Goal: Task Accomplishment & Management: Complete application form

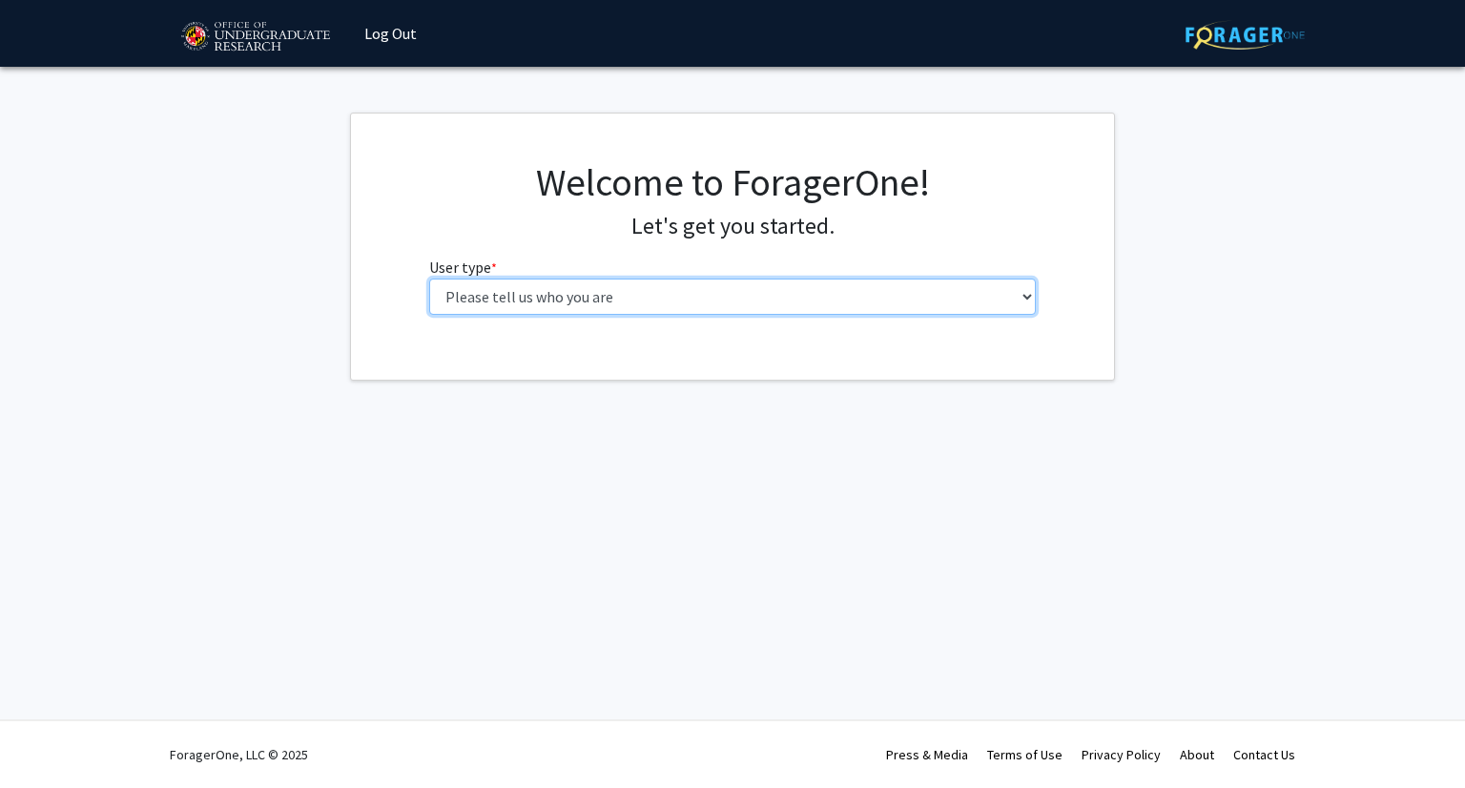
click at [711, 301] on select "Please tell us who you are Undergraduate Student Master's Student Doctoral Cand…" at bounding box center [732, 296] width 607 height 36
select select "6: adminAssistant"
click at [429, 278] on select "Please tell us who you are Undergraduate Student Master's Student Doctoral Cand…" at bounding box center [732, 296] width 607 height 36
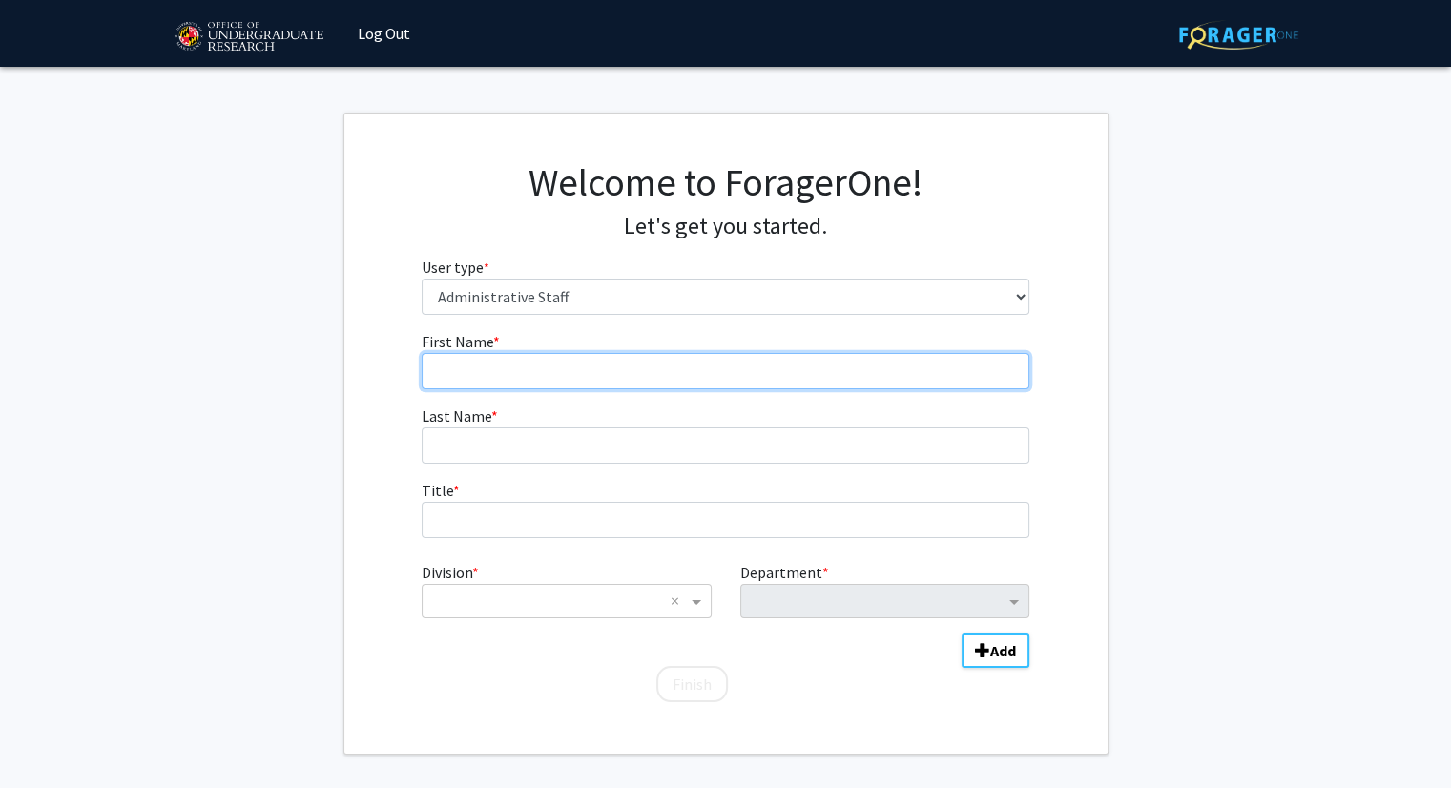
click at [639, 376] on input "First Name * required" at bounding box center [725, 371] width 607 height 36
type input "[PERSON_NAME]"
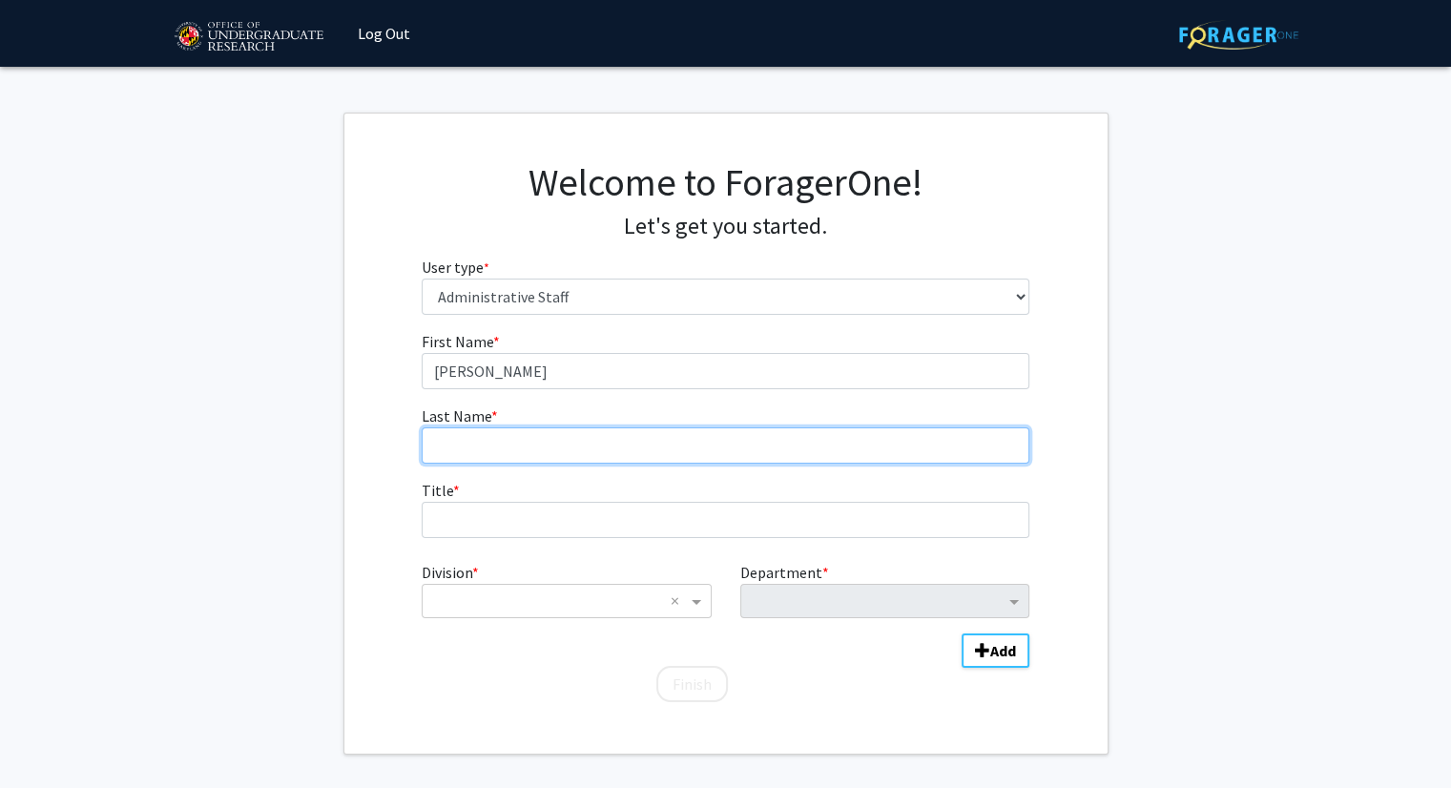
type input "[PERSON_NAME]"
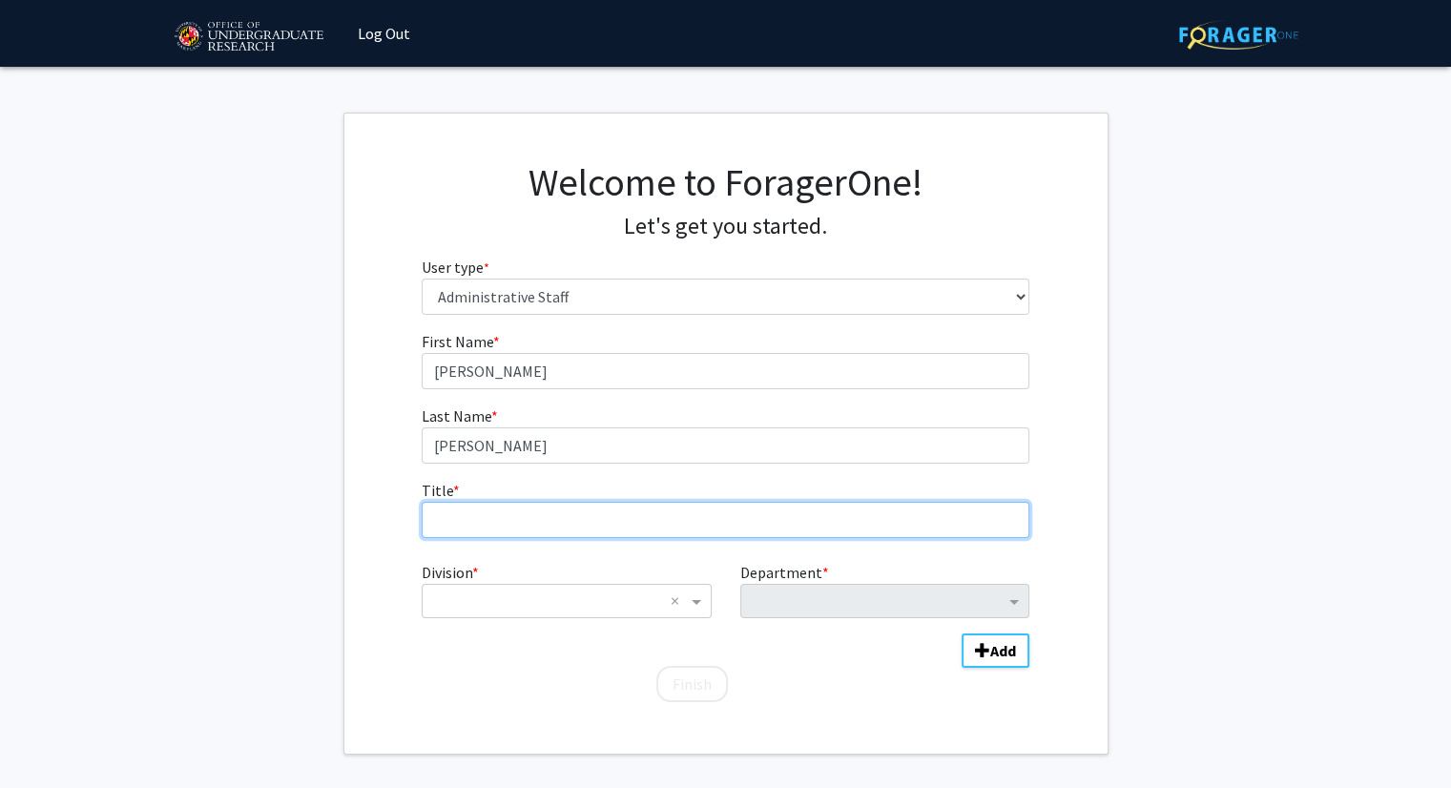
click at [601, 508] on input "Title * required" at bounding box center [725, 520] width 607 height 36
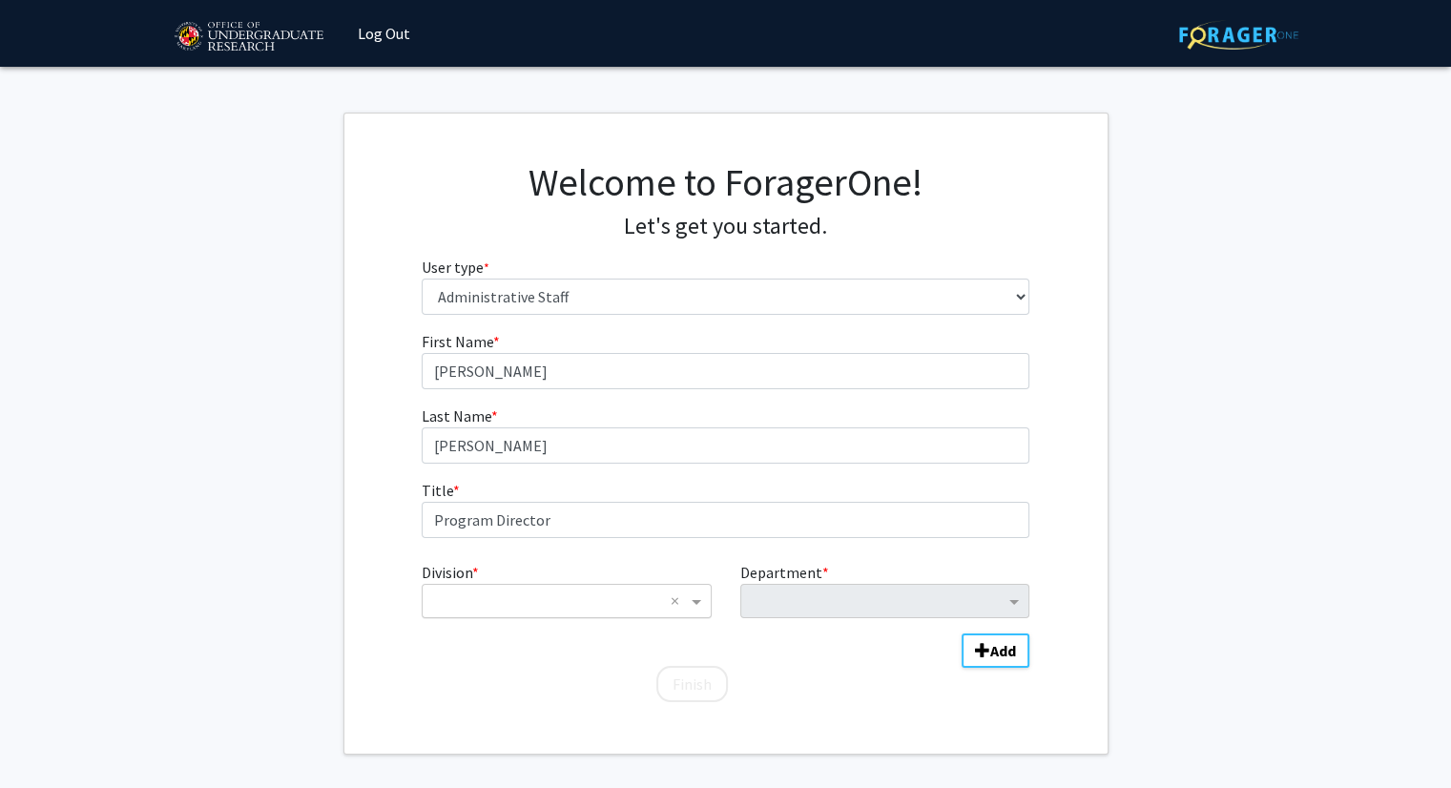
click at [557, 604] on input "Division" at bounding box center [547, 600] width 230 height 23
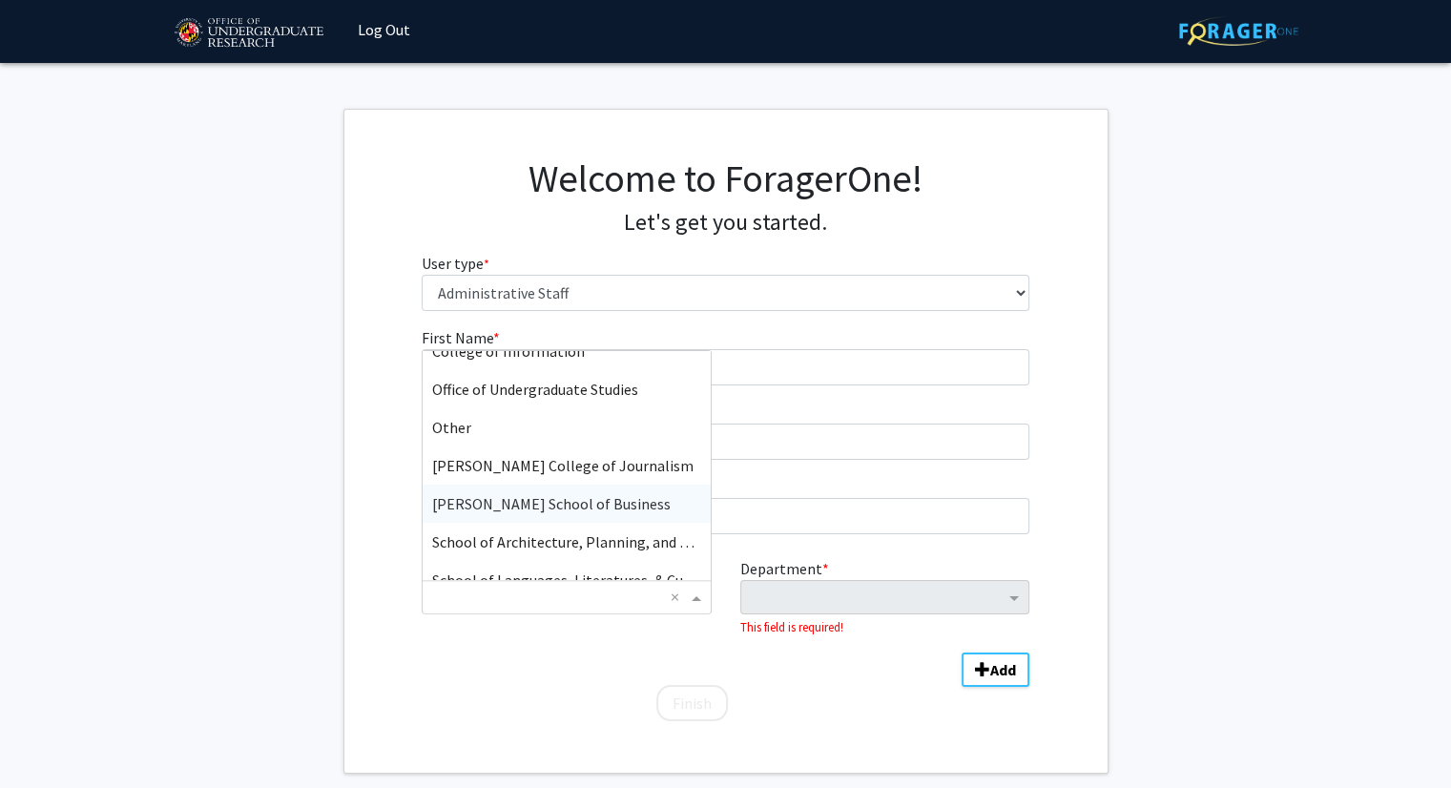
scroll to position [153, 0]
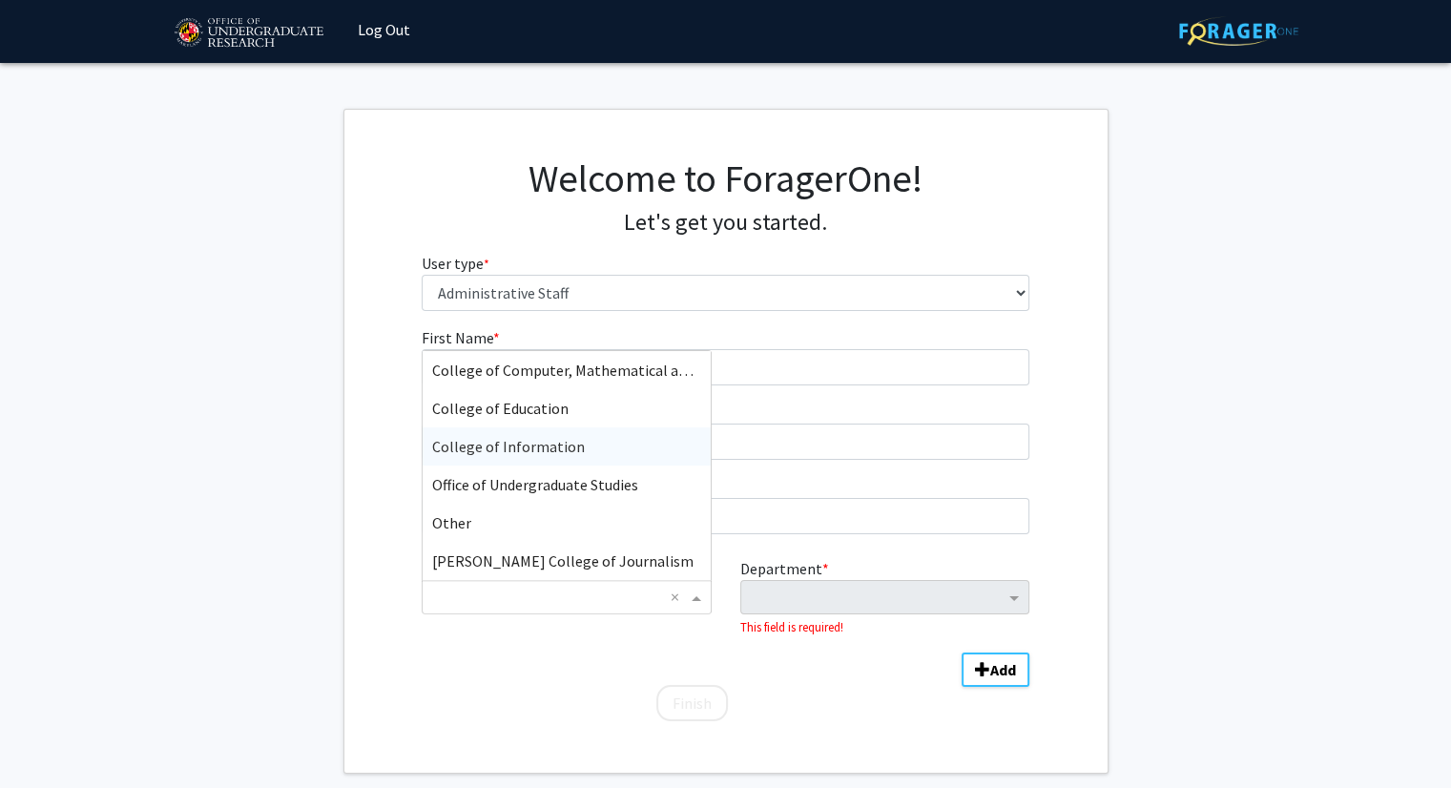
click at [592, 453] on div "College of Information" at bounding box center [565, 446] width 287 height 38
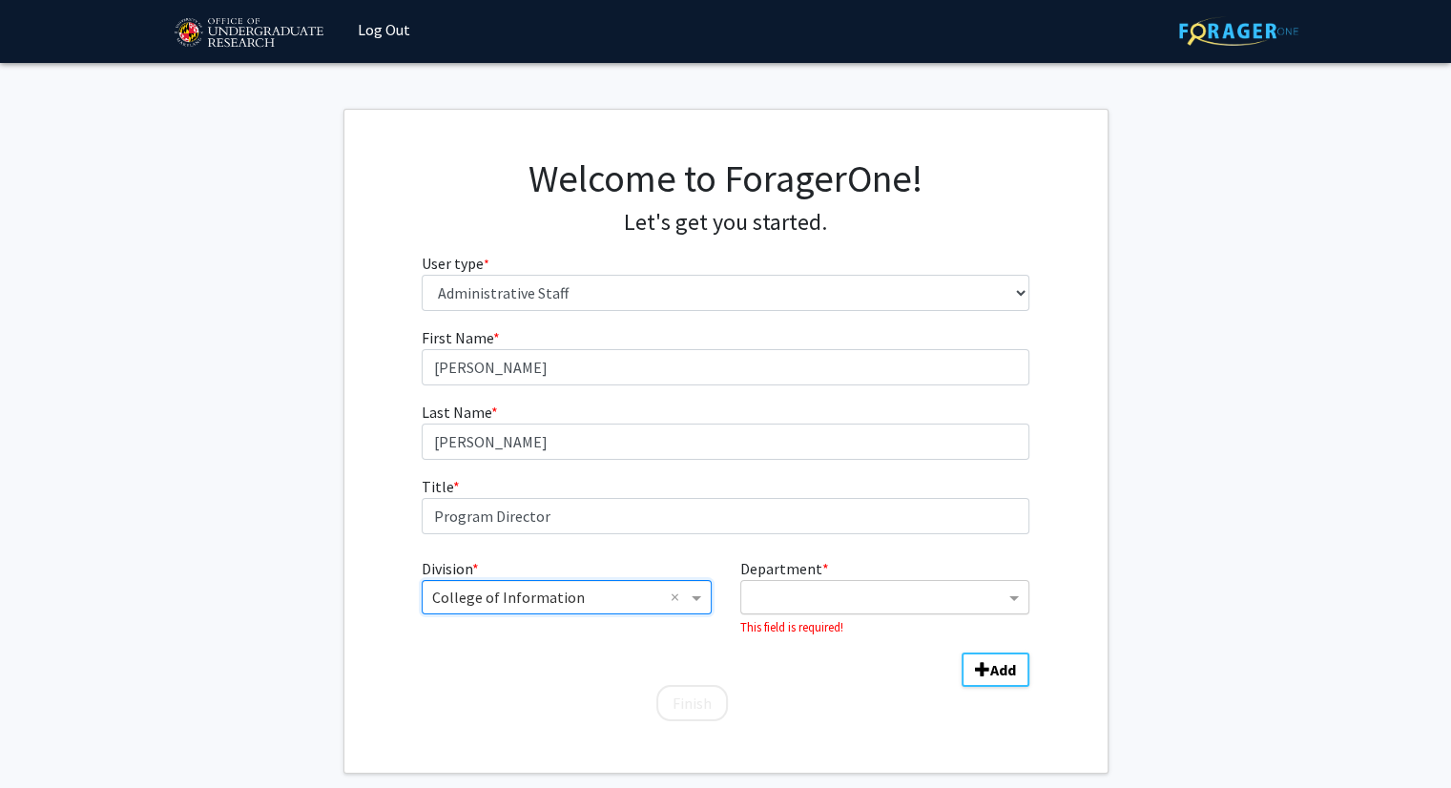
click at [896, 592] on input "Department" at bounding box center [878, 598] width 254 height 23
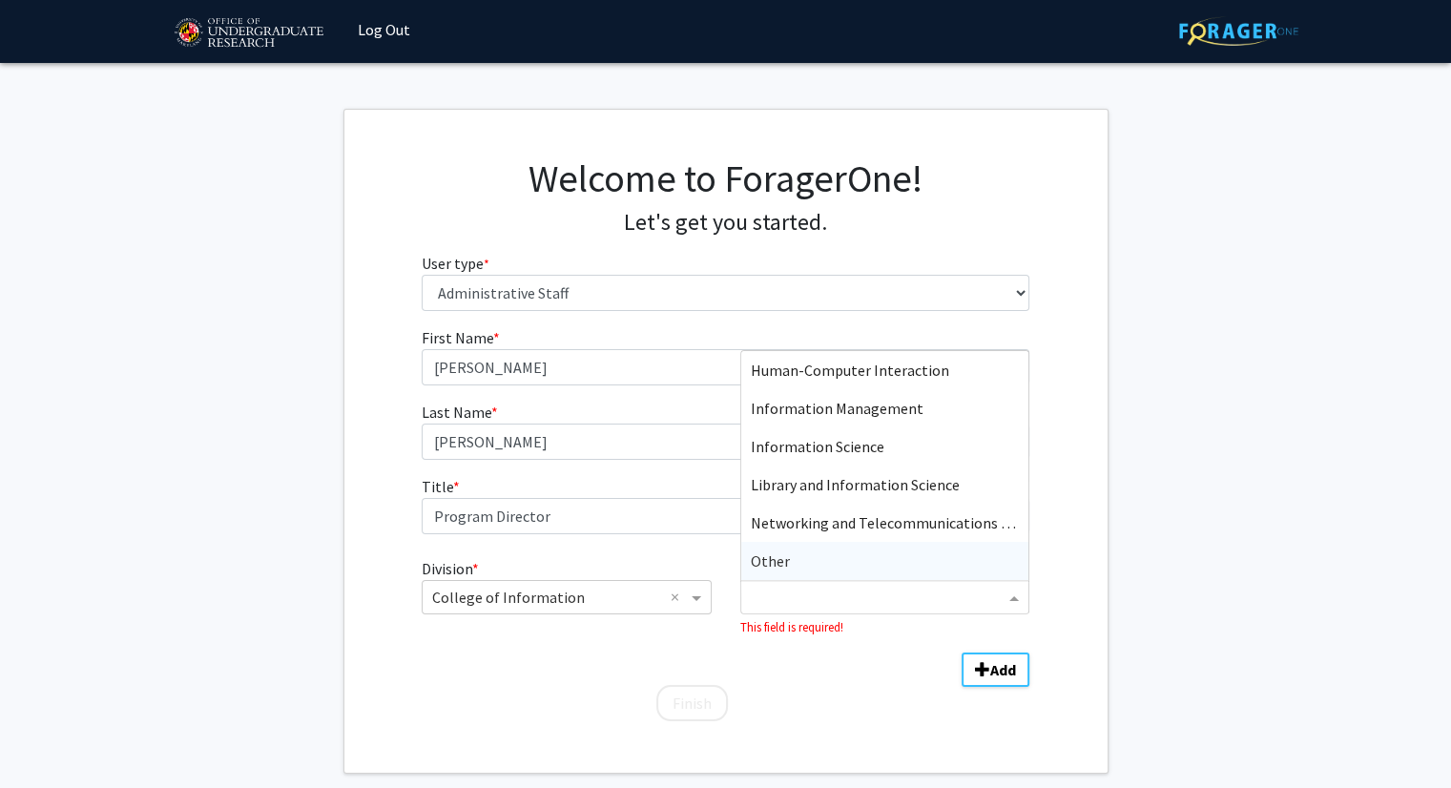
click at [816, 560] on div "Other" at bounding box center [884, 561] width 287 height 38
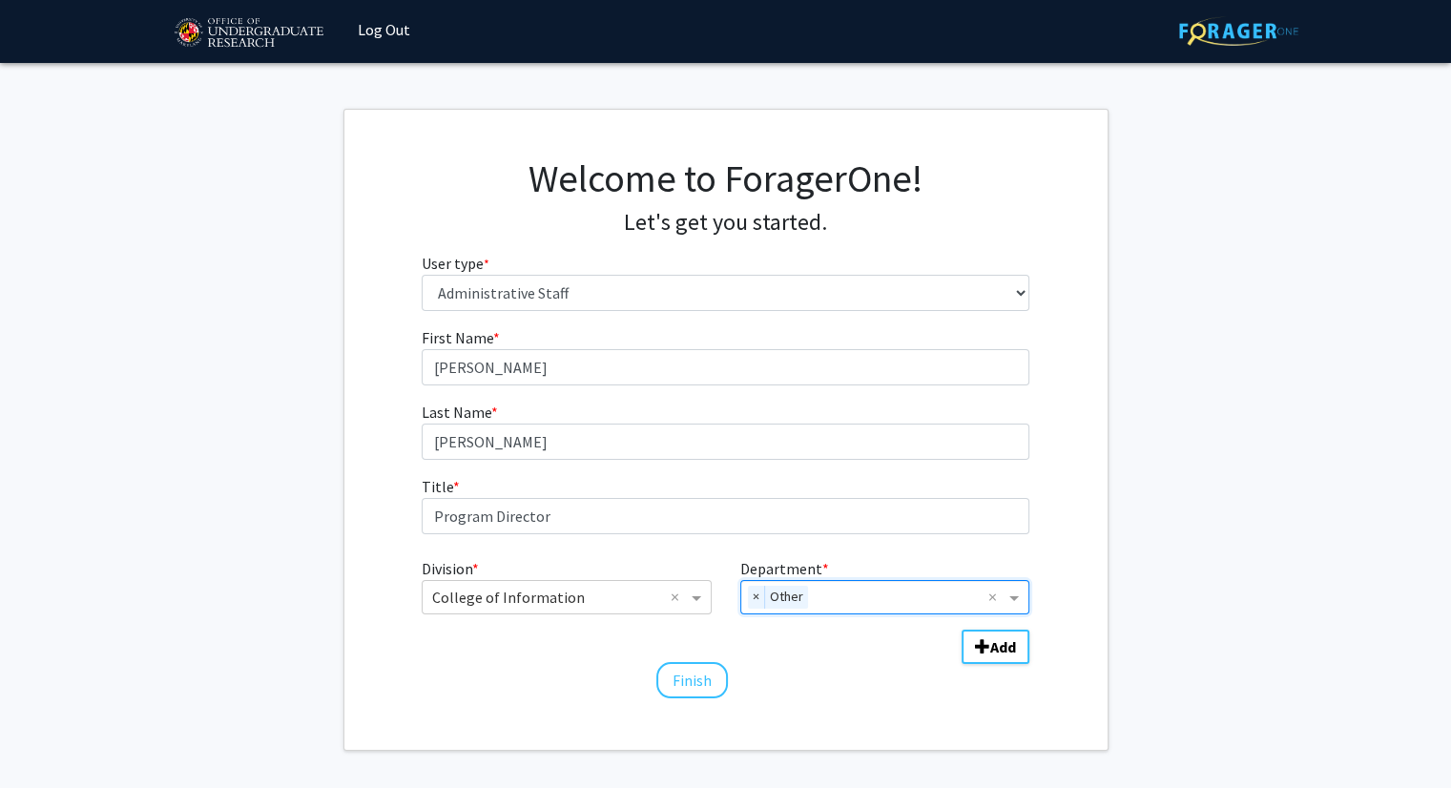
click at [813, 711] on div "Welcome to ForagerOne! Let's get you started. User type * required Please tell …" at bounding box center [725, 430] width 763 height 640
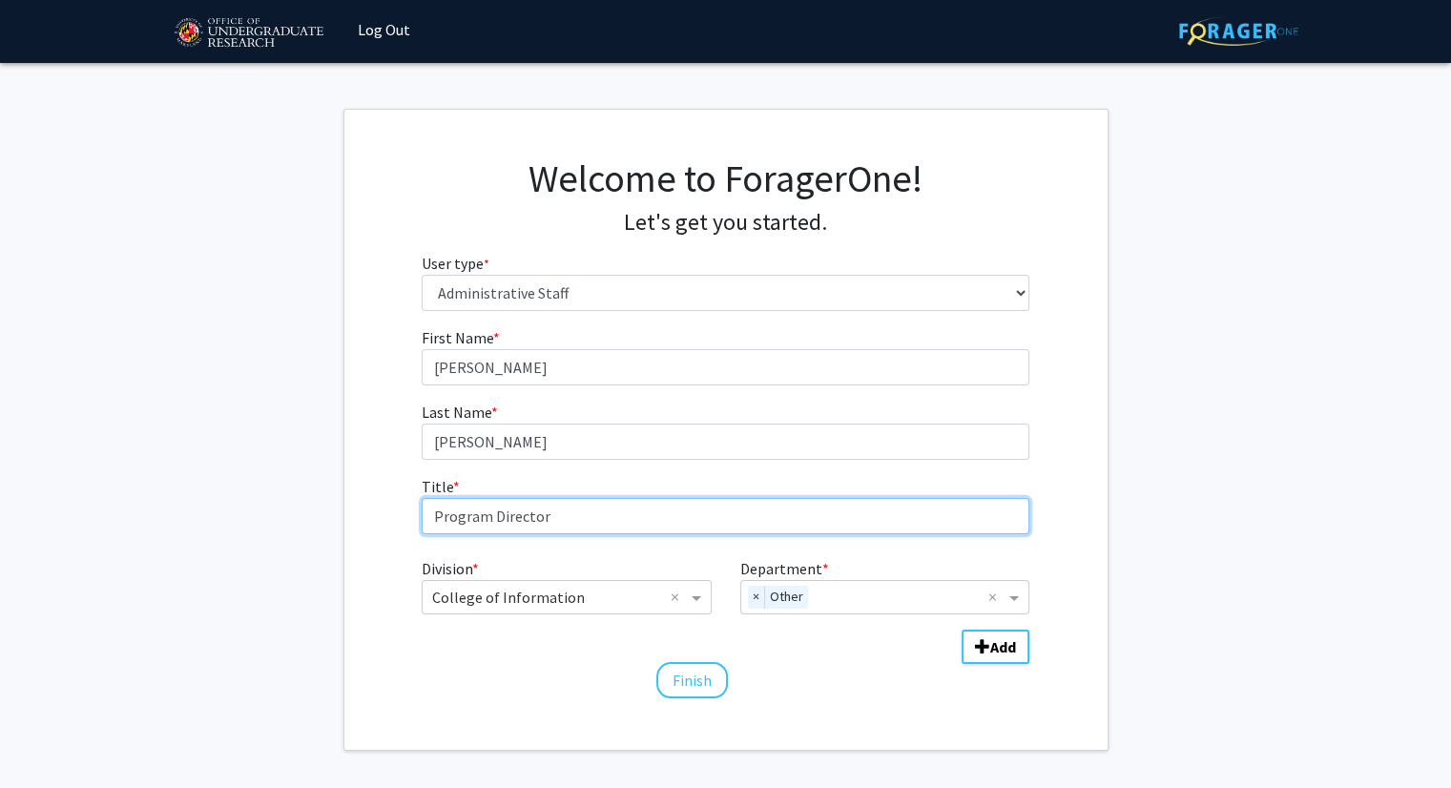
click at [635, 517] on input "Program Director" at bounding box center [725, 516] width 607 height 36
type input "Program Director, University Career Center @ INFO"
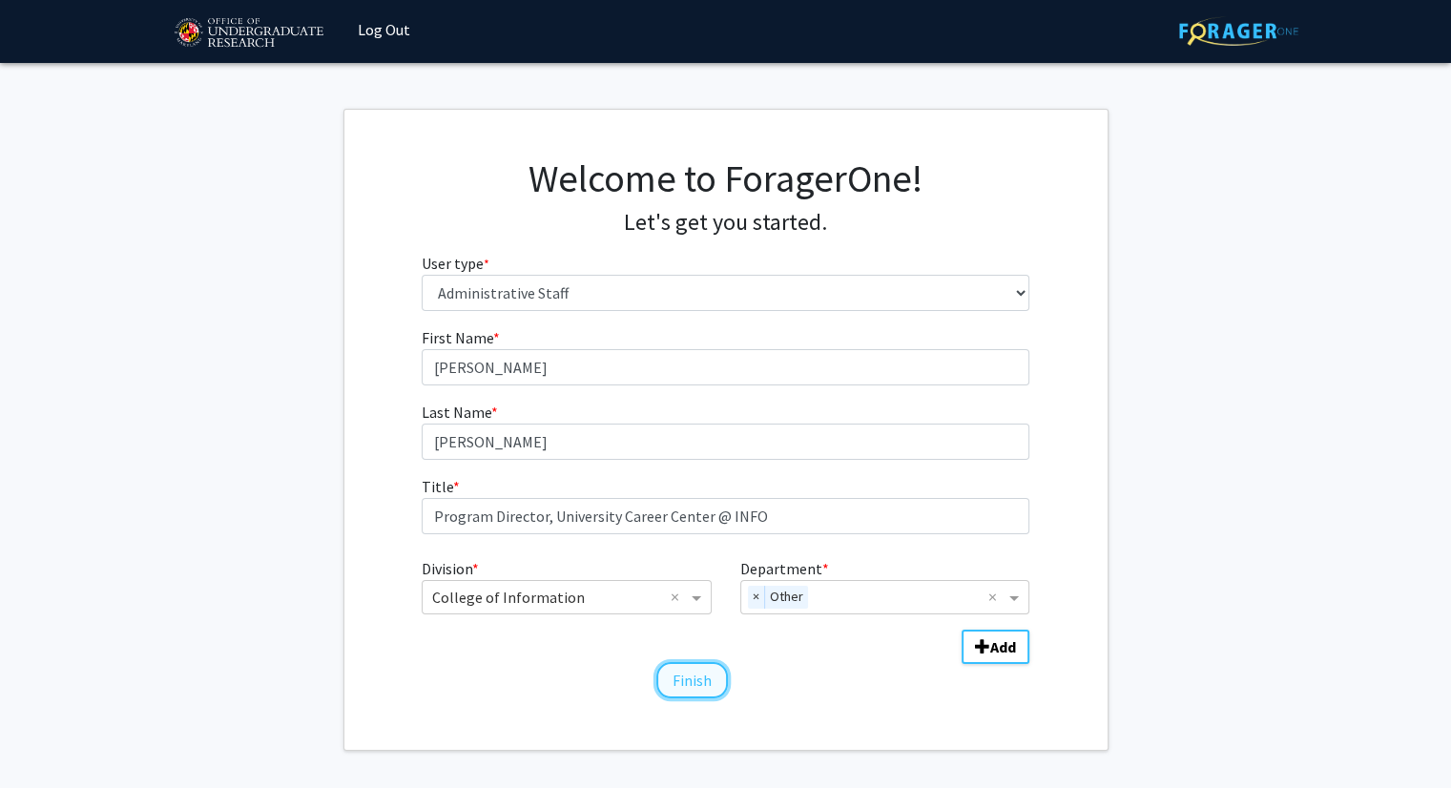
click at [690, 684] on button "Finish" at bounding box center [692, 680] width 72 height 36
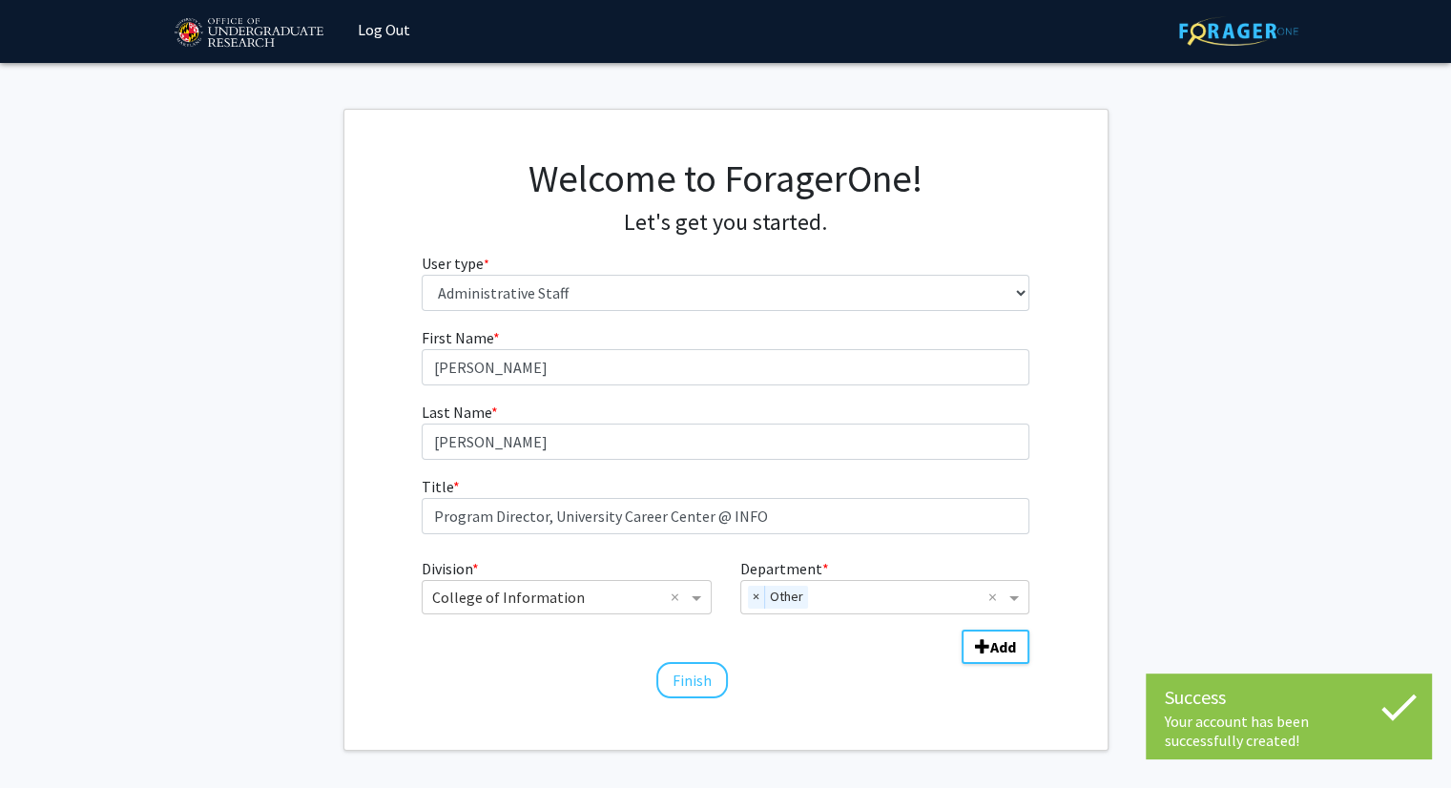
scroll to position [0, 0]
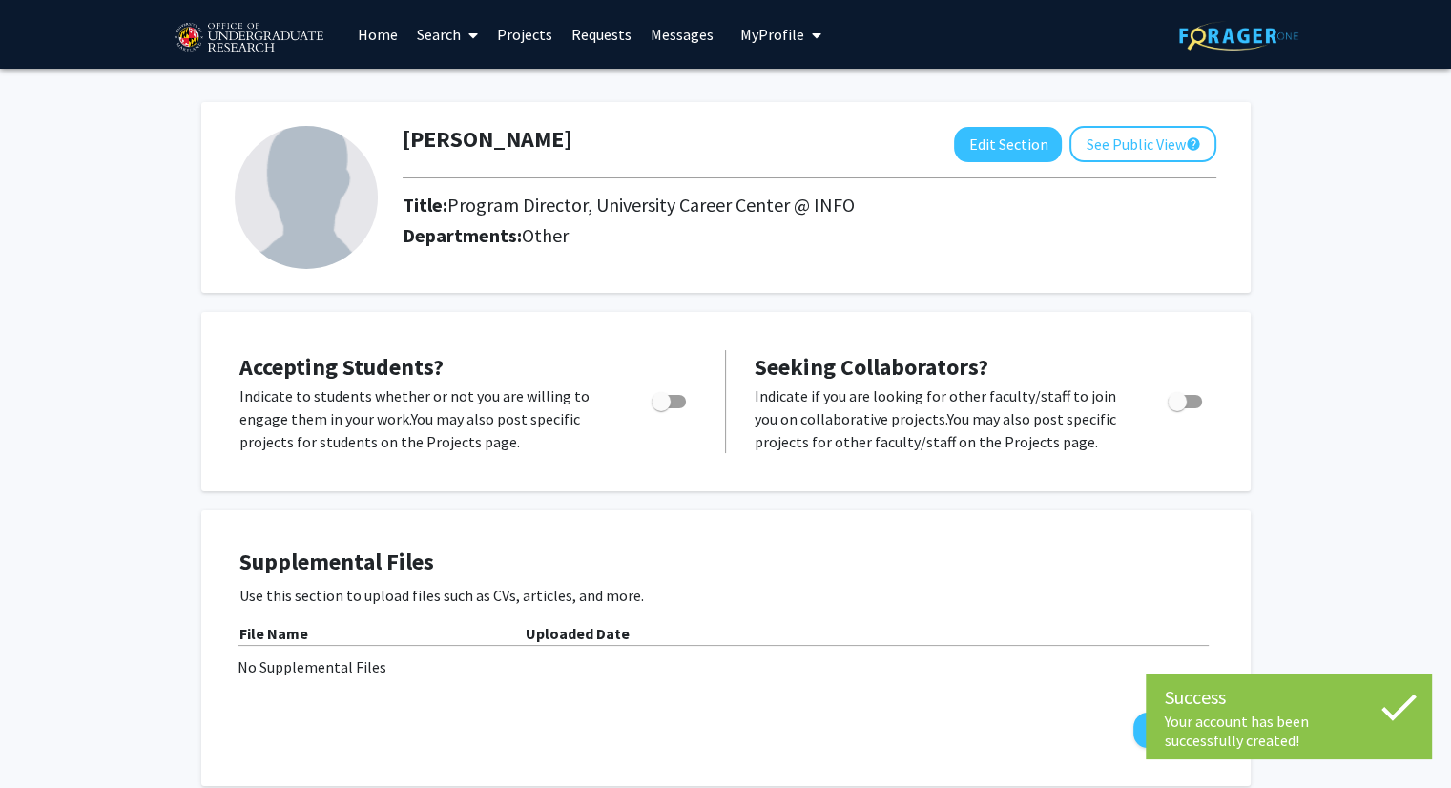
click at [525, 31] on link "Projects" at bounding box center [524, 34] width 74 height 67
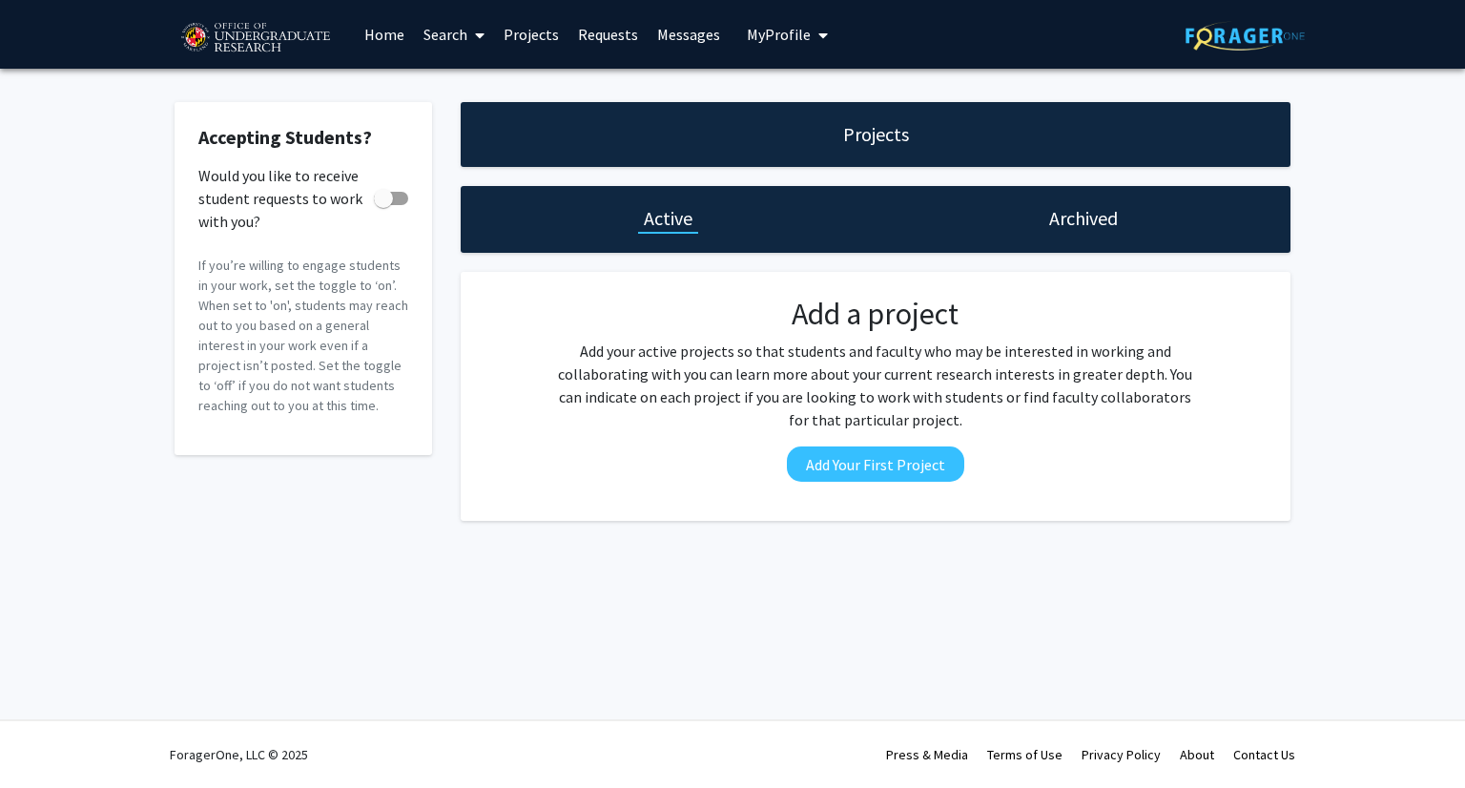
click at [1096, 220] on h1 "Archived" at bounding box center [1083, 218] width 69 height 27
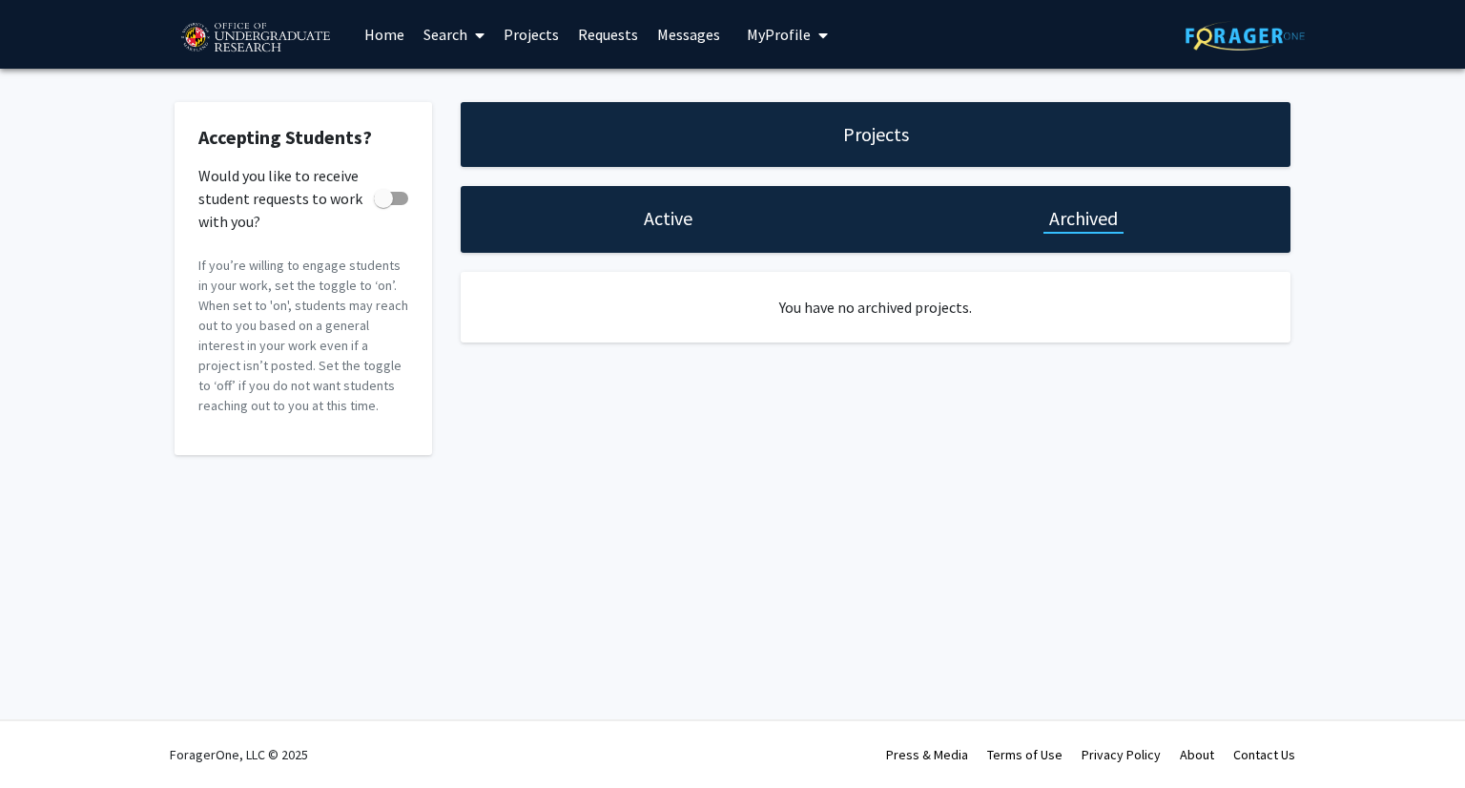
click at [659, 217] on h1 "Active" at bounding box center [668, 218] width 49 height 27
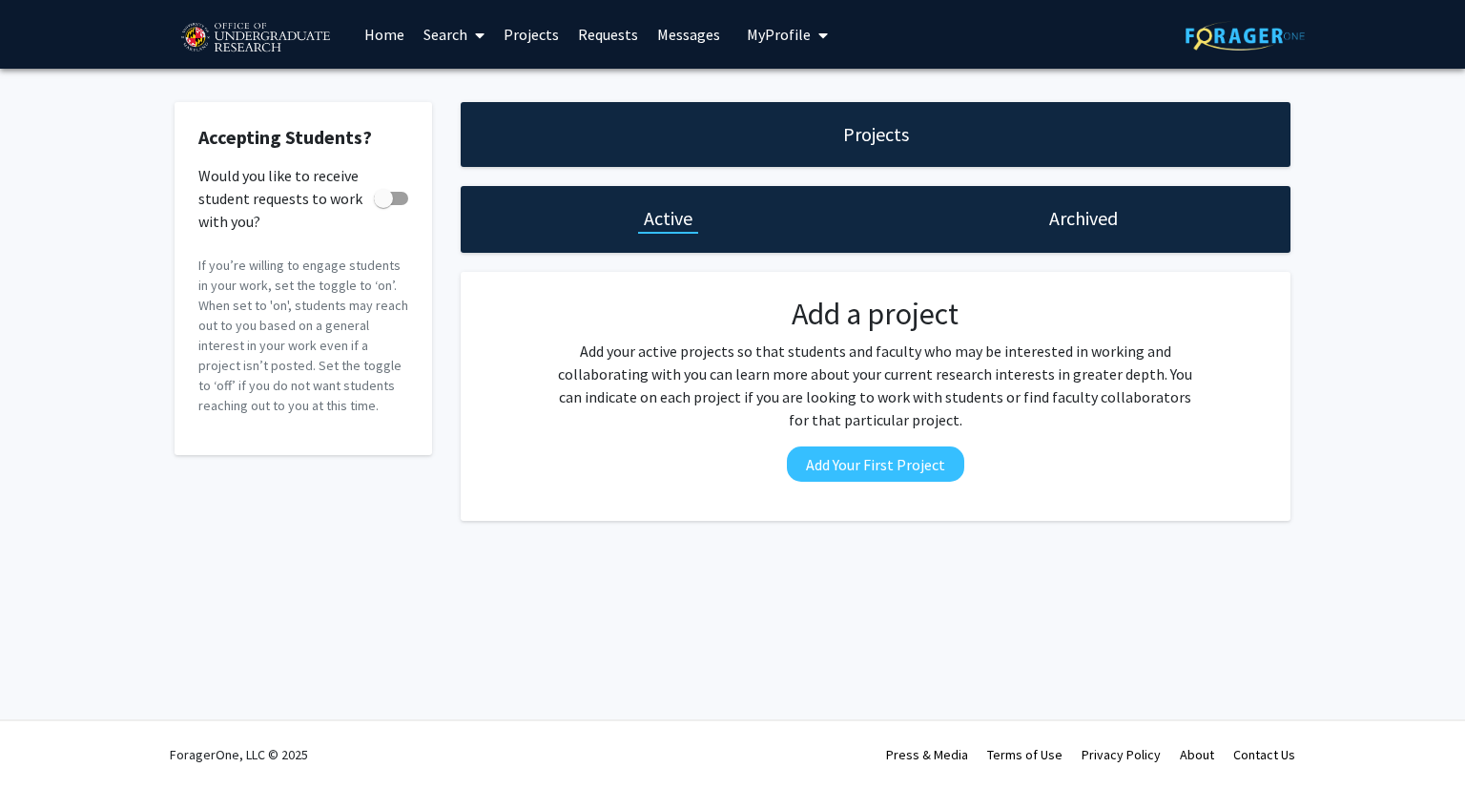
click at [465, 37] on link "Search" at bounding box center [454, 34] width 80 height 67
click at [463, 126] on span "Students" at bounding box center [472, 126] width 116 height 38
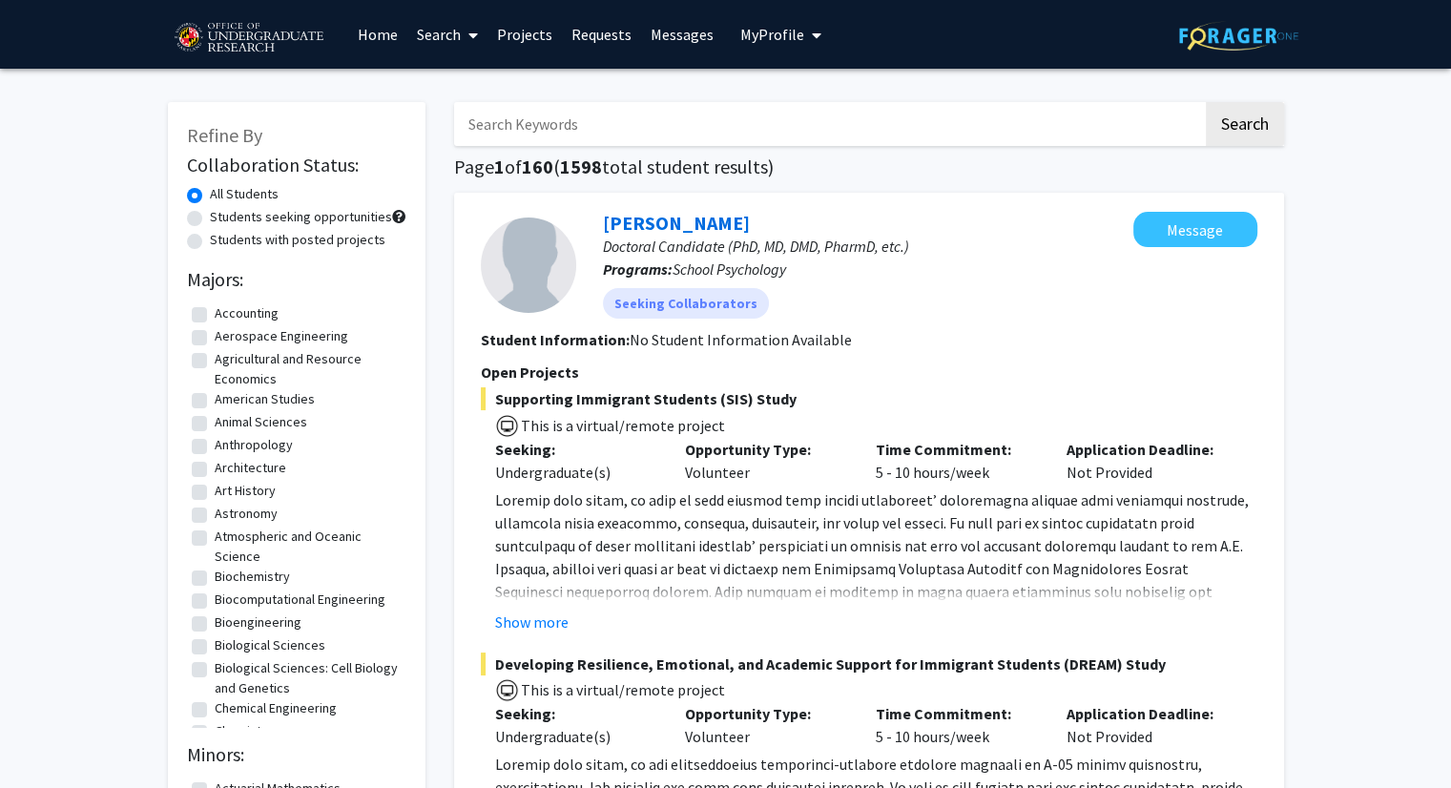
click at [467, 32] on span at bounding box center [469, 35] width 17 height 67
click at [468, 86] on span "Faculty/Staff" at bounding box center [477, 88] width 140 height 38
